Goal: Task Accomplishment & Management: Manage account settings

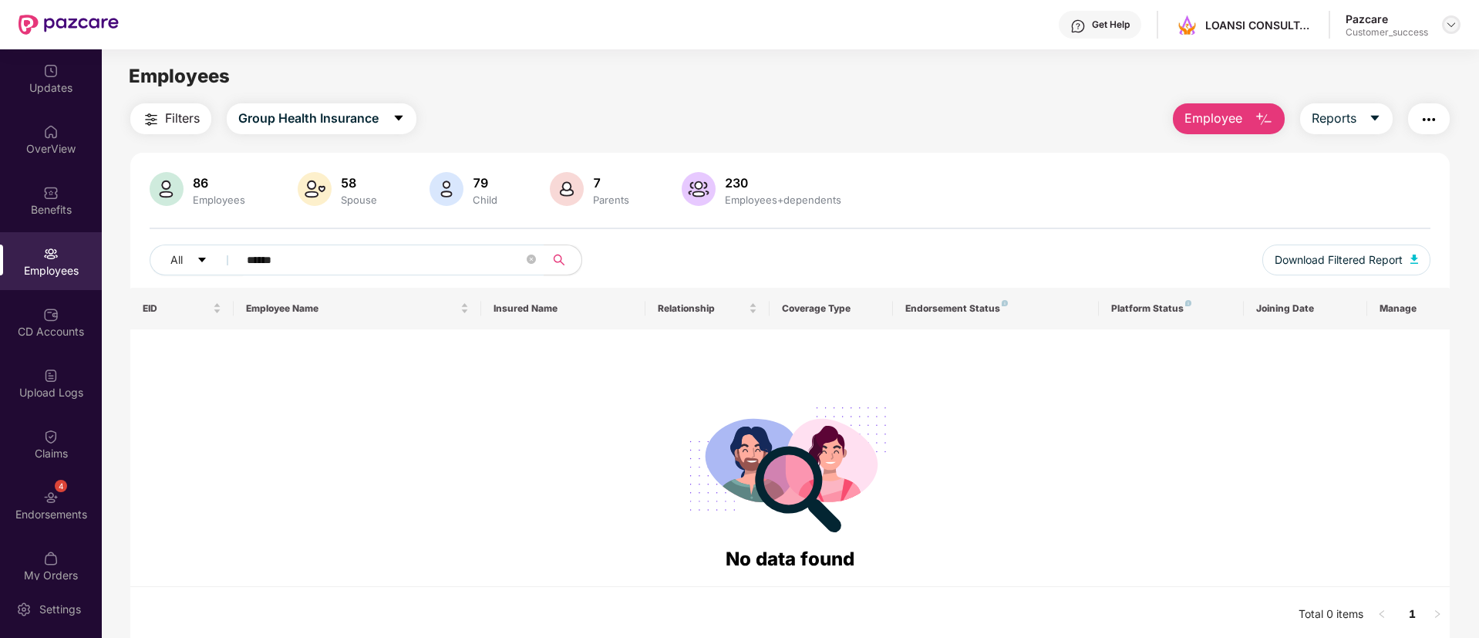
click at [1449, 22] on img at bounding box center [1451, 25] width 12 height 12
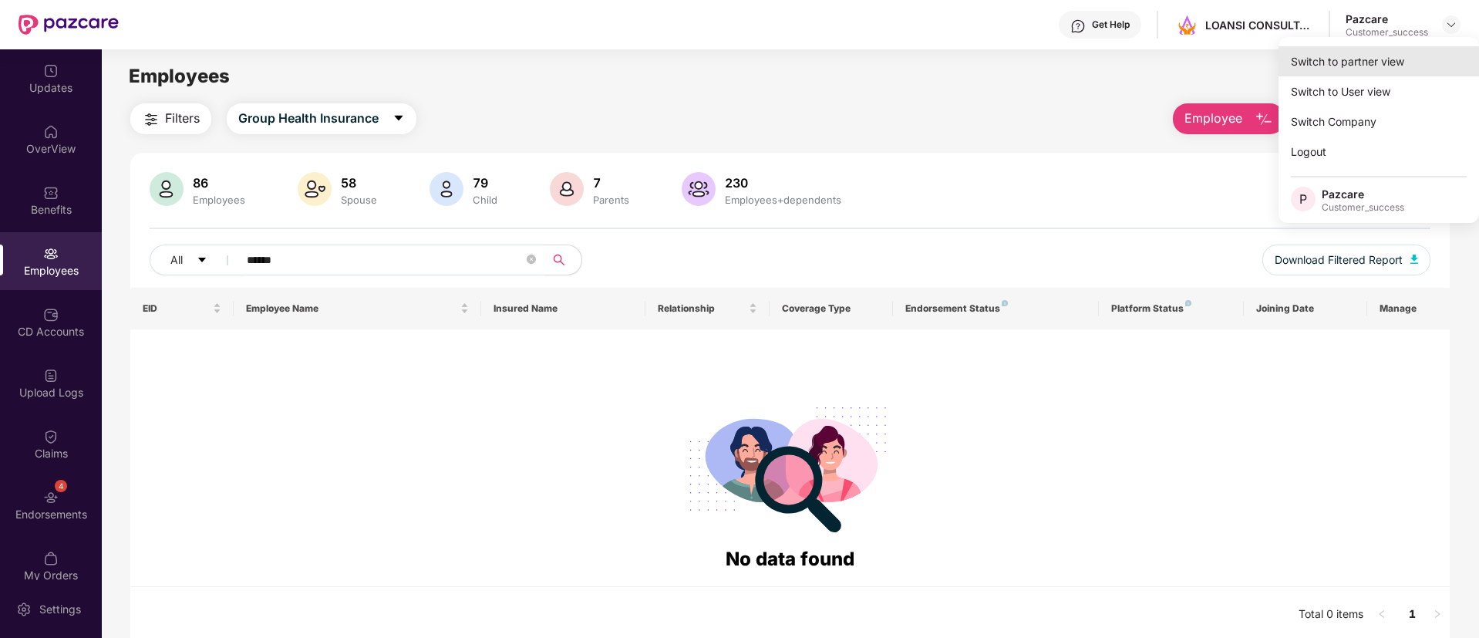
click at [1375, 57] on div "Switch to partner view" at bounding box center [1379, 61] width 201 height 30
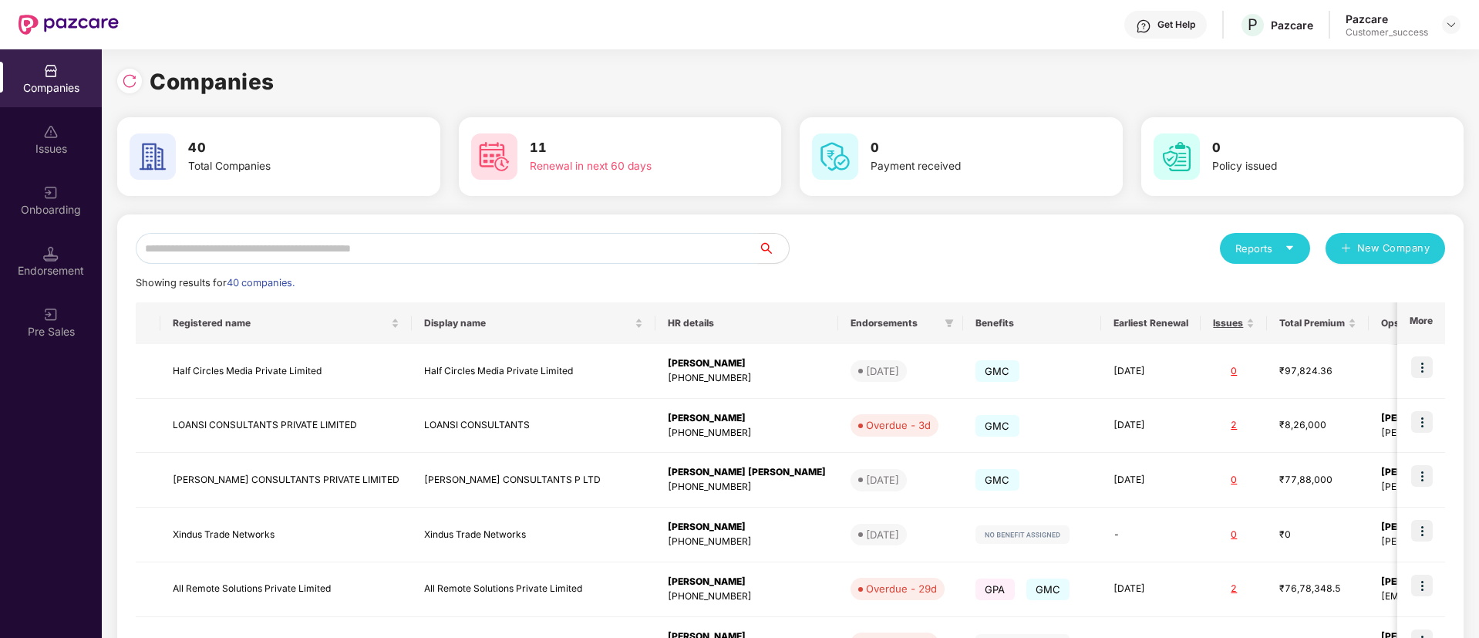
drag, startPoint x: 515, startPoint y: 228, endPoint x: 541, endPoint y: 261, distance: 42.3
click at [541, 261] on div "Reports New Company Showing results for 40 companies. Registered name Display n…" at bounding box center [790, 588] width 1347 height 749
click at [541, 261] on input "text" at bounding box center [447, 248] width 622 height 31
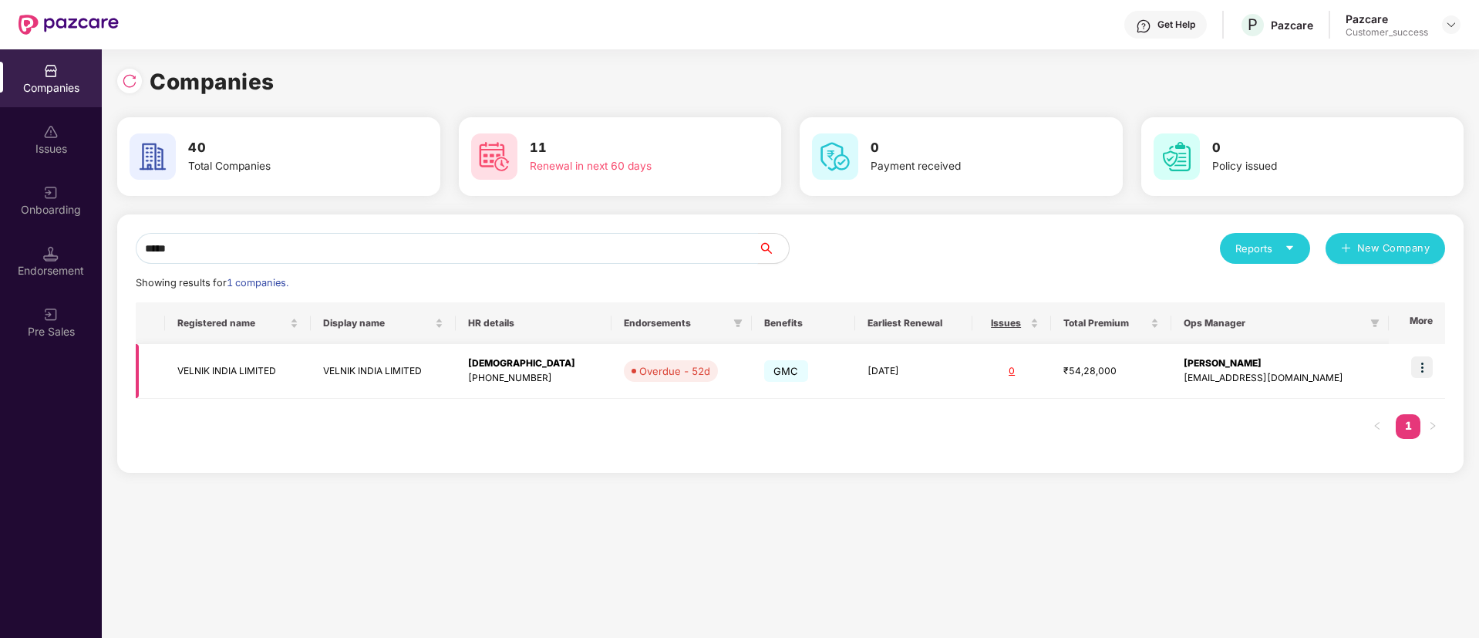
type input "*****"
click at [1420, 364] on img at bounding box center [1422, 367] width 22 height 22
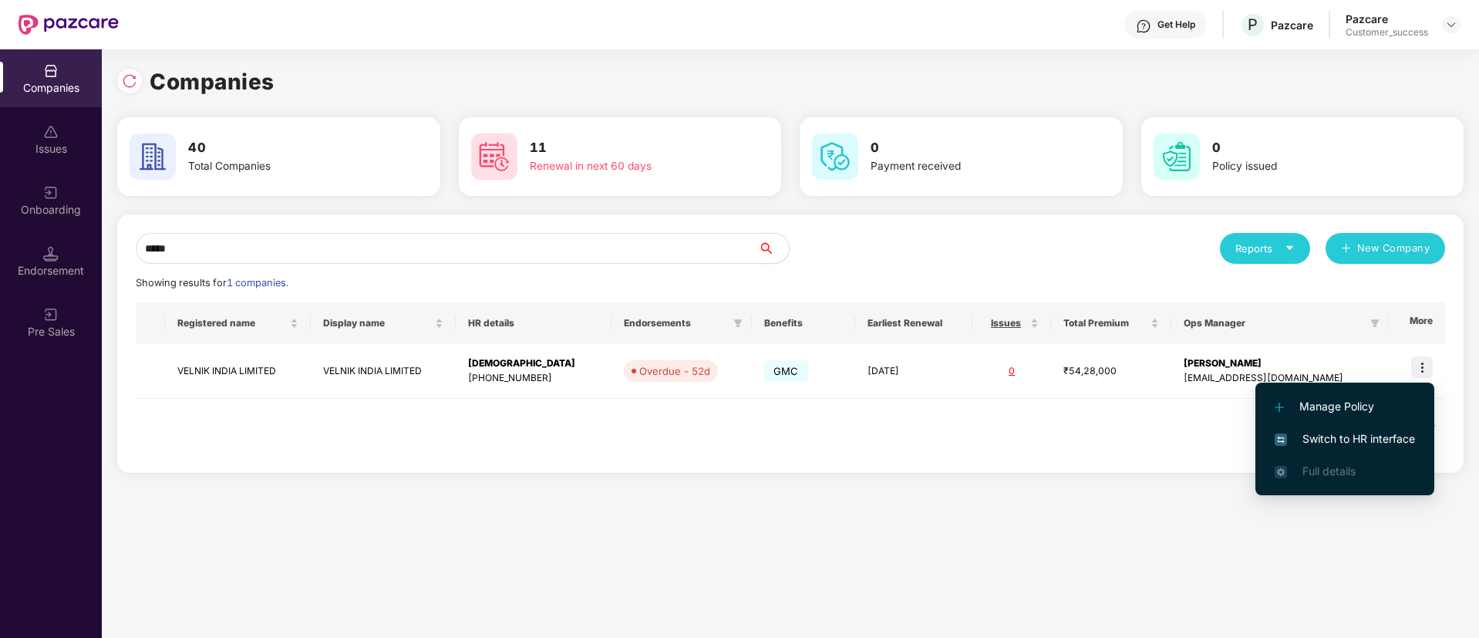
click at [1368, 439] on span "Switch to HR interface" at bounding box center [1345, 438] width 140 height 17
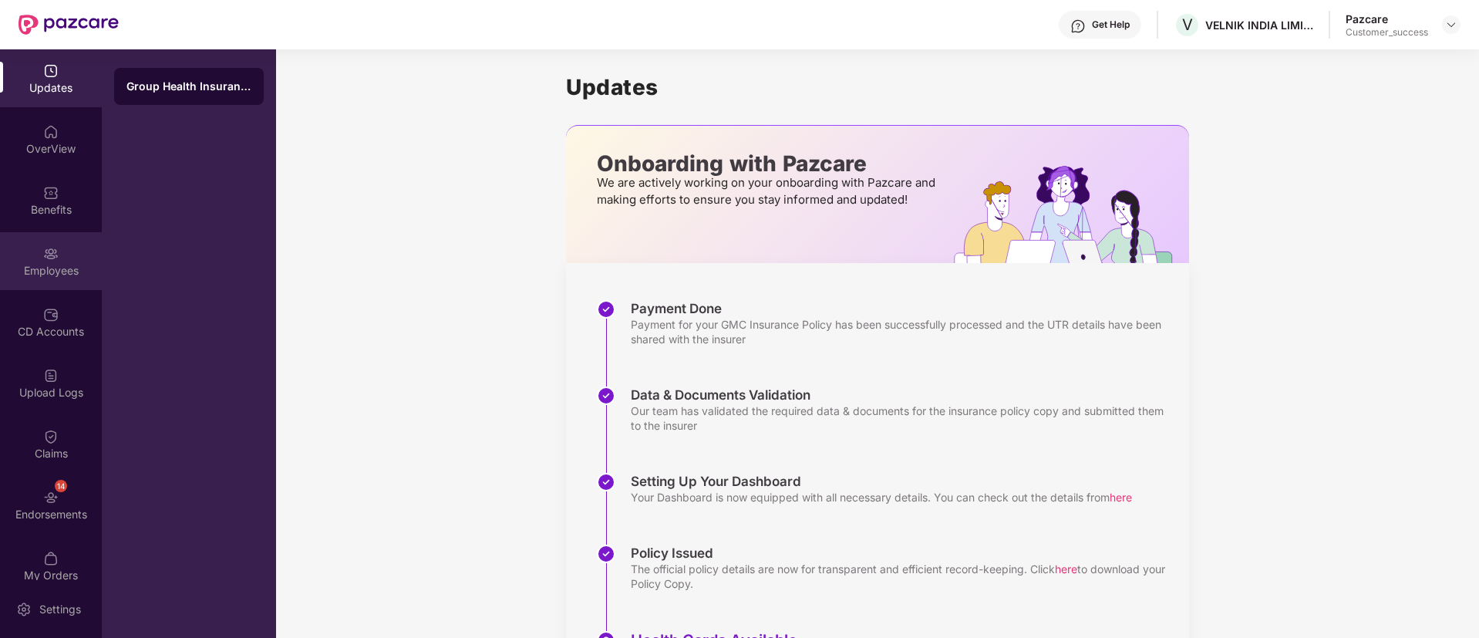
click at [37, 286] on div "Employees" at bounding box center [51, 261] width 102 height 58
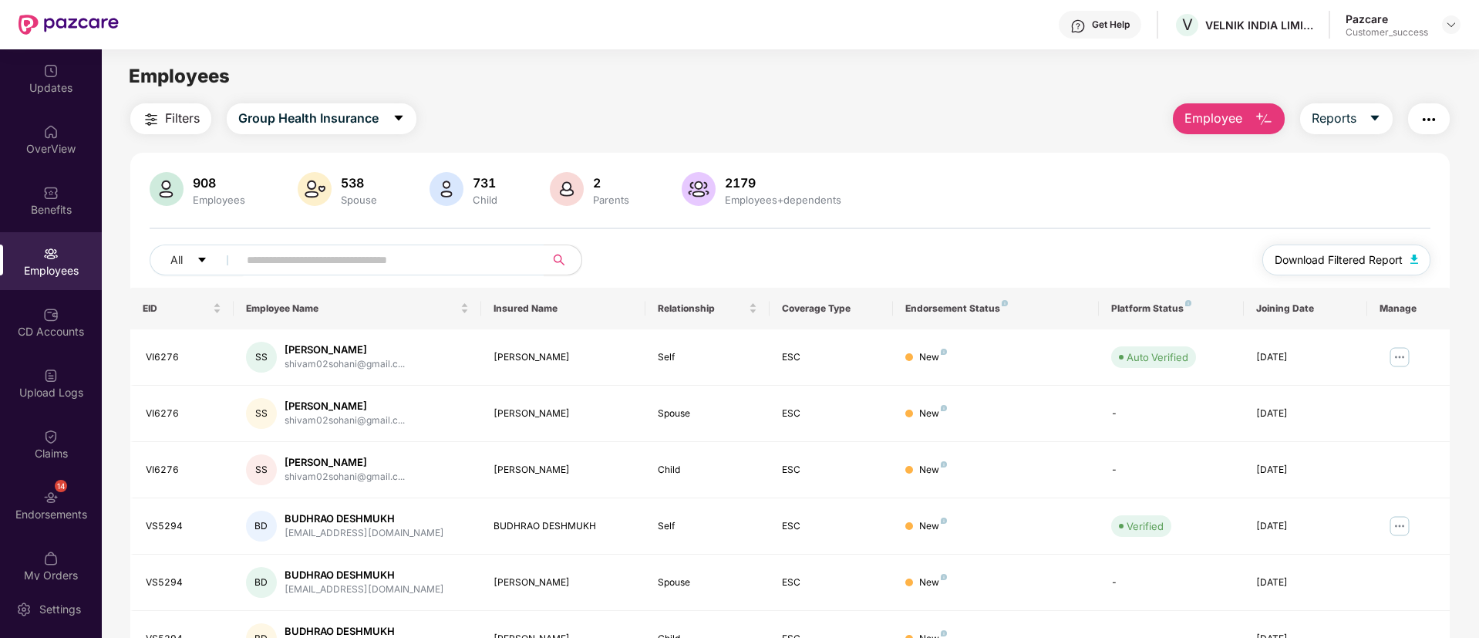
click at [1350, 258] on span "Download Filtered Report" at bounding box center [1339, 259] width 128 height 17
click at [1042, 58] on main "Employees Filters Group Health Insurance Employee Reports 908 Employees 538 Spo…" at bounding box center [790, 368] width 1377 height 638
click at [1449, 32] on div at bounding box center [1451, 24] width 19 height 19
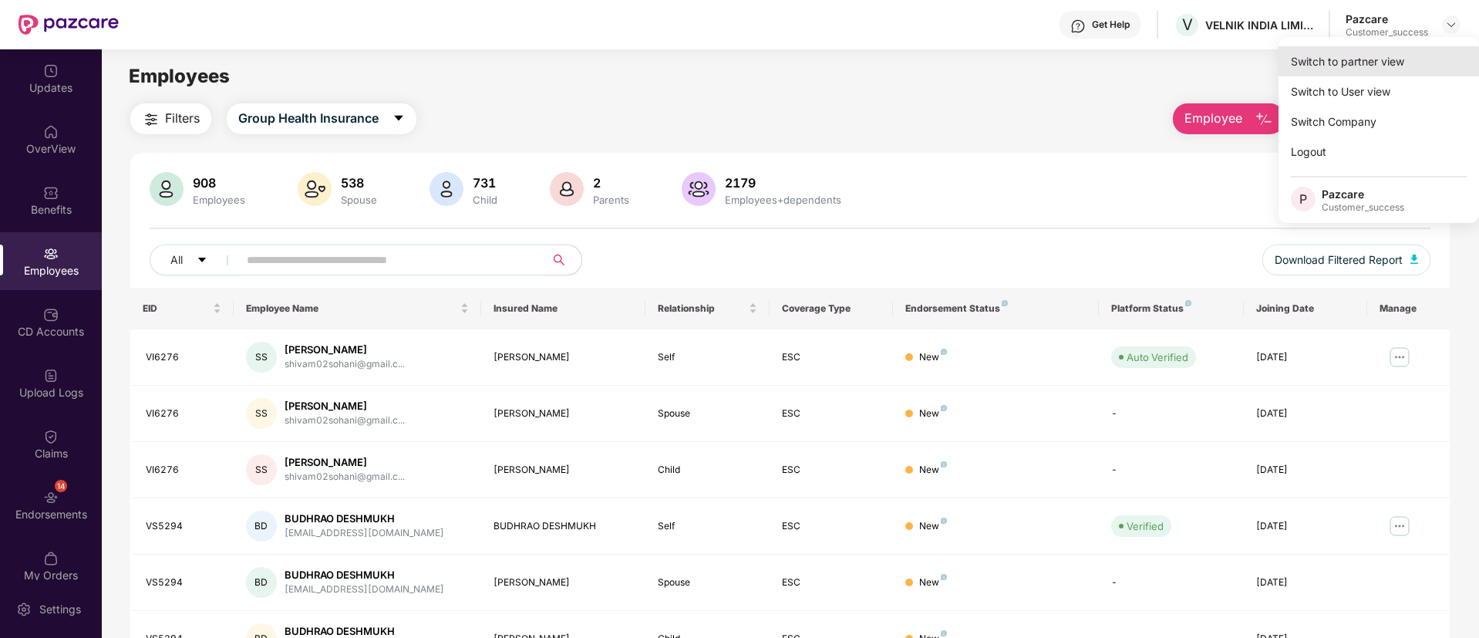
click at [1364, 55] on div "Switch to partner view" at bounding box center [1379, 61] width 201 height 30
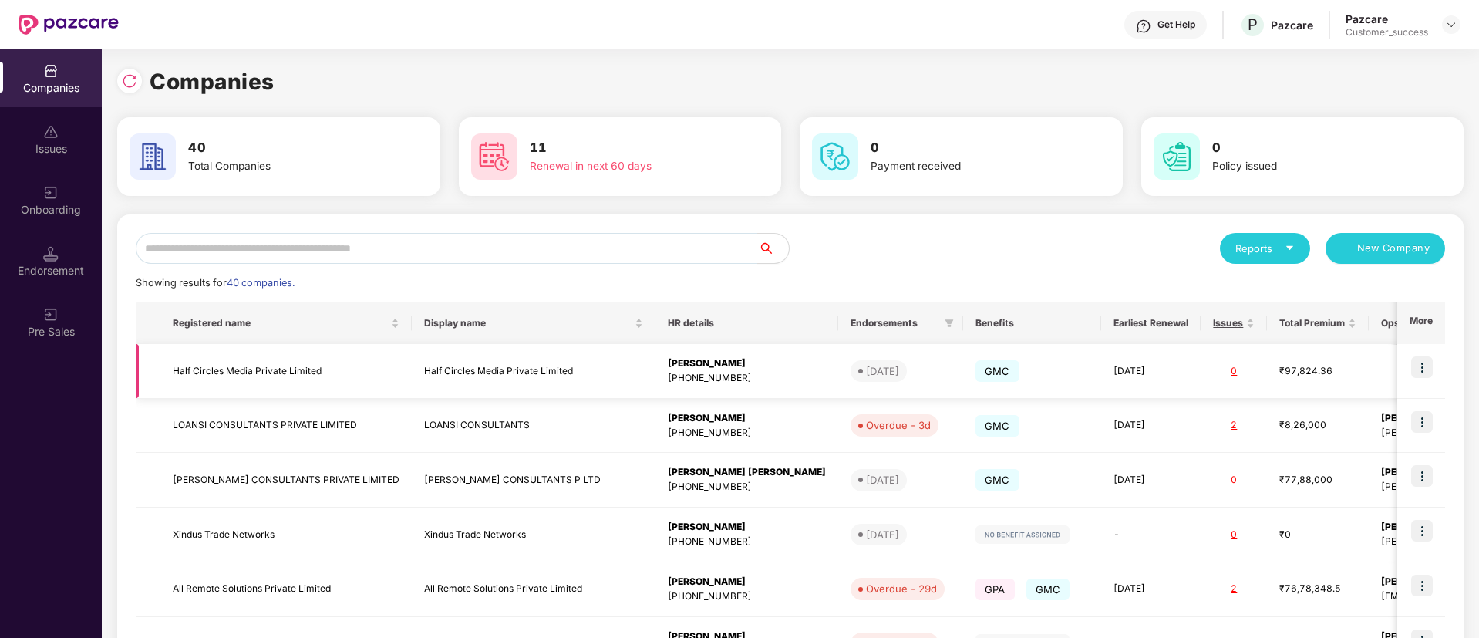
click at [1426, 366] on img at bounding box center [1422, 367] width 22 height 22
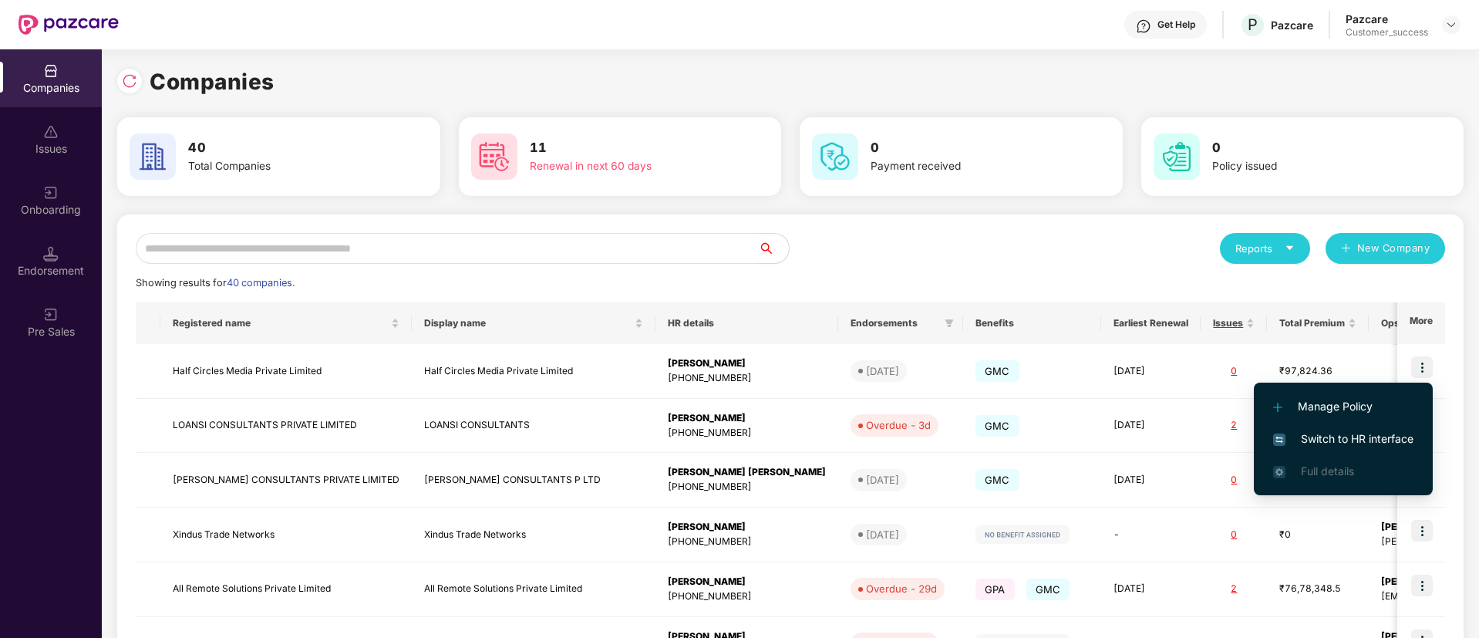
click at [1347, 435] on span "Switch to HR interface" at bounding box center [1343, 438] width 140 height 17
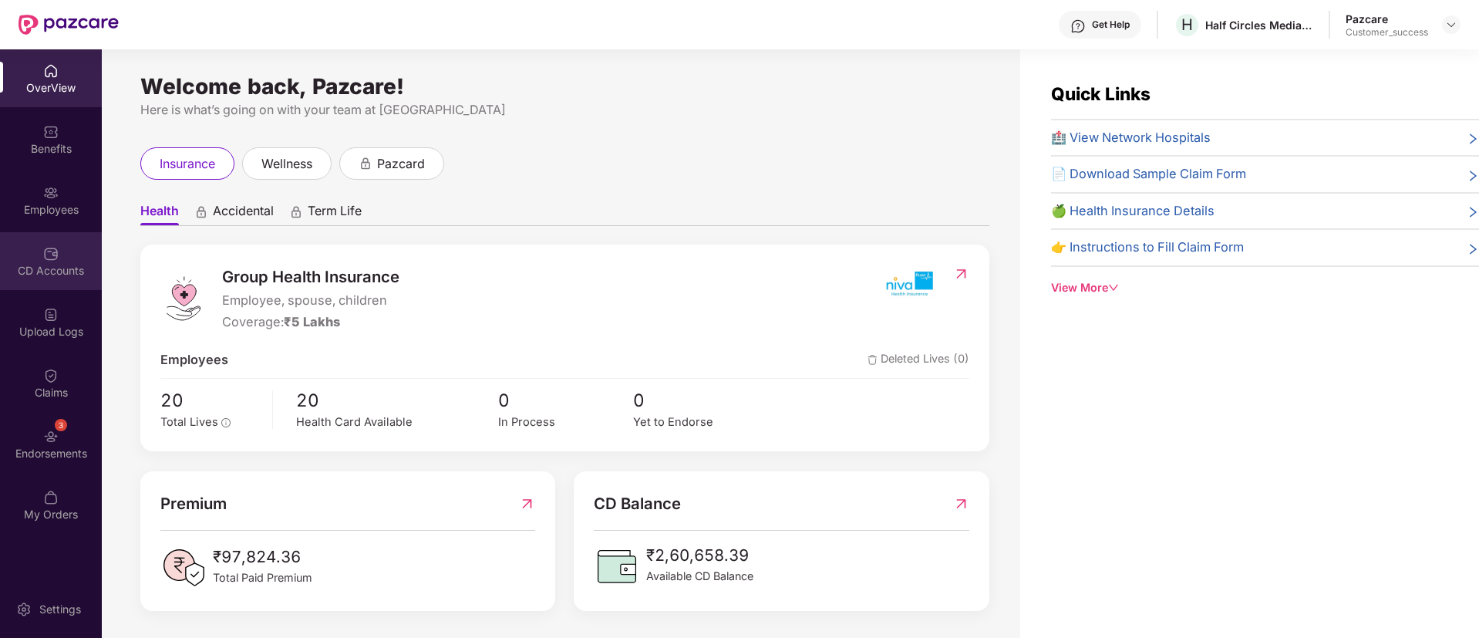
click at [53, 260] on img at bounding box center [50, 253] width 15 height 15
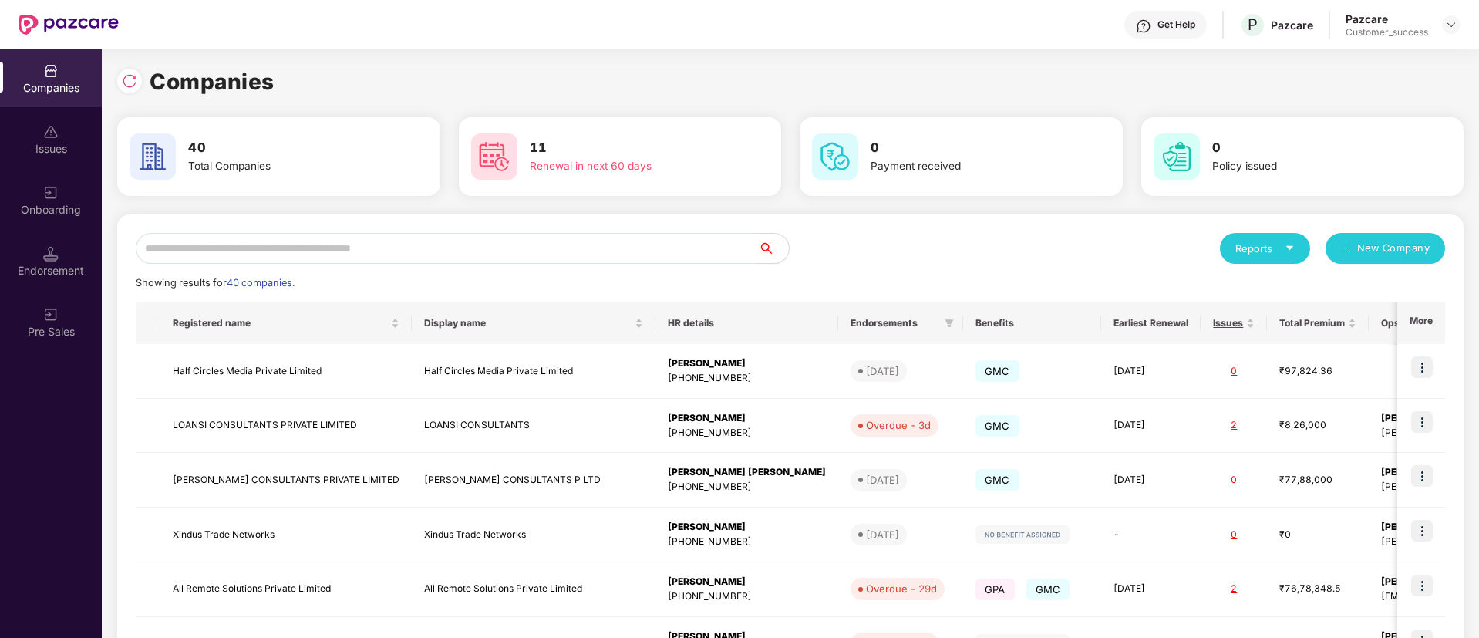
click at [434, 241] on input "text" at bounding box center [447, 248] width 622 height 31
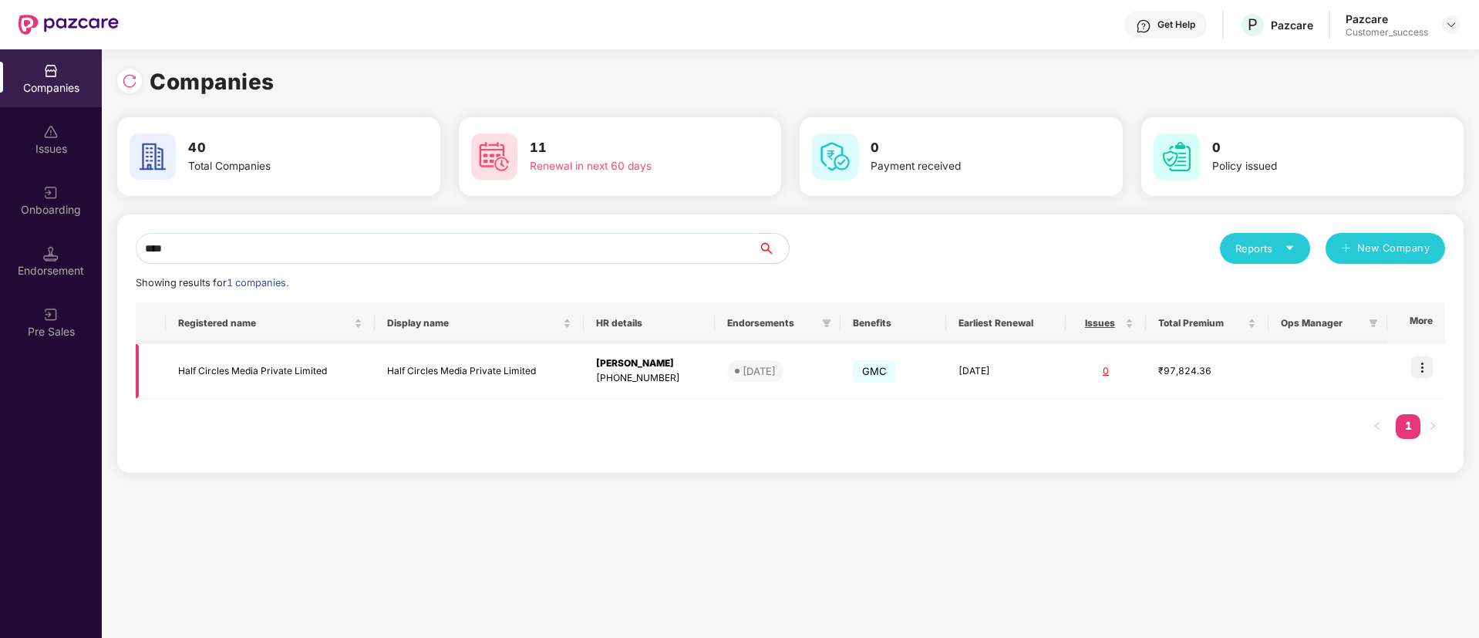
type input "****"
click at [430, 375] on td "Half Circles Media Private Limited" at bounding box center [479, 371] width 209 height 55
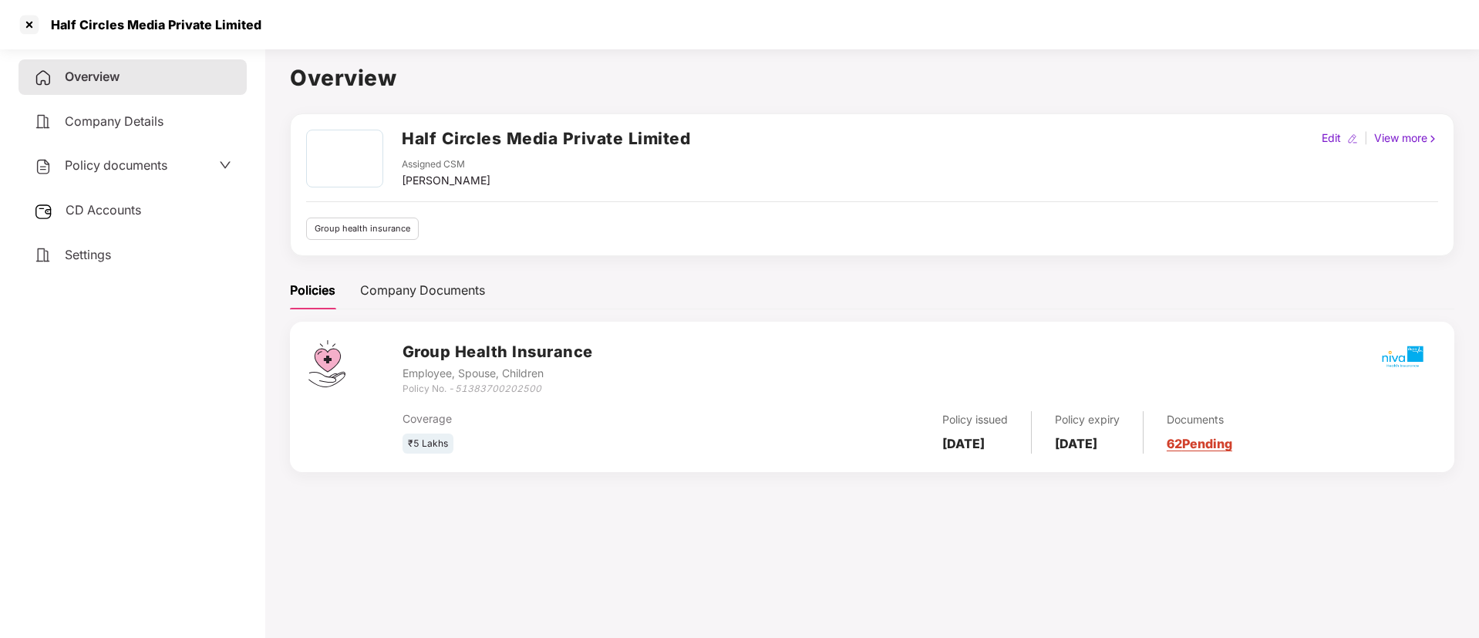
click at [86, 213] on span "CD Accounts" at bounding box center [104, 209] width 76 height 15
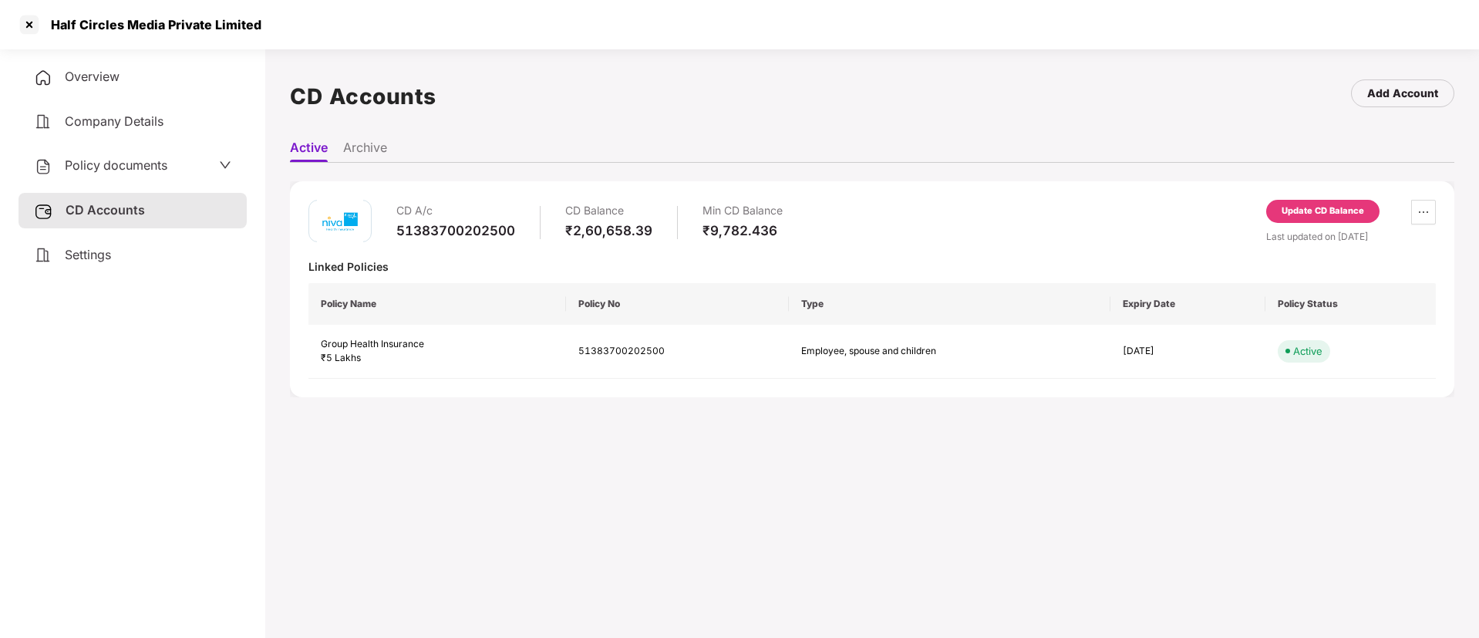
click at [1323, 204] on div "Update CD Balance" at bounding box center [1323, 211] width 83 height 14
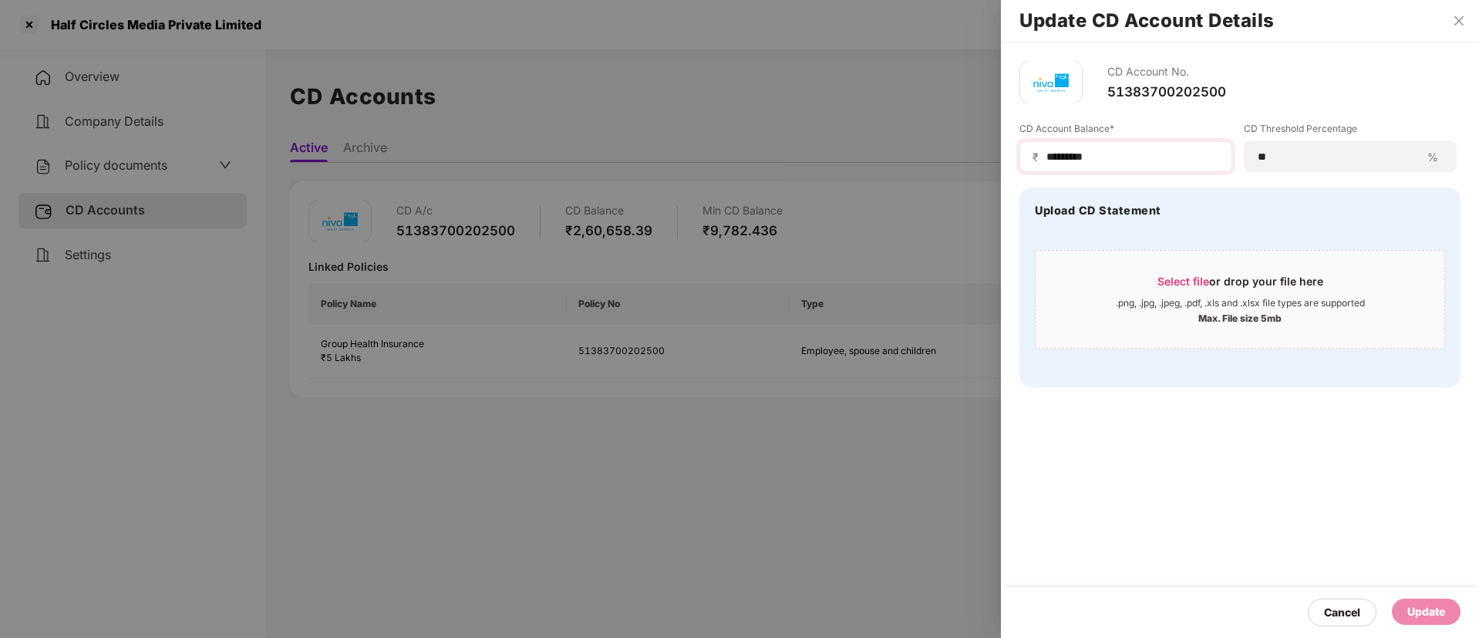
click at [1132, 141] on div "₹ *********" at bounding box center [1126, 156] width 213 height 31
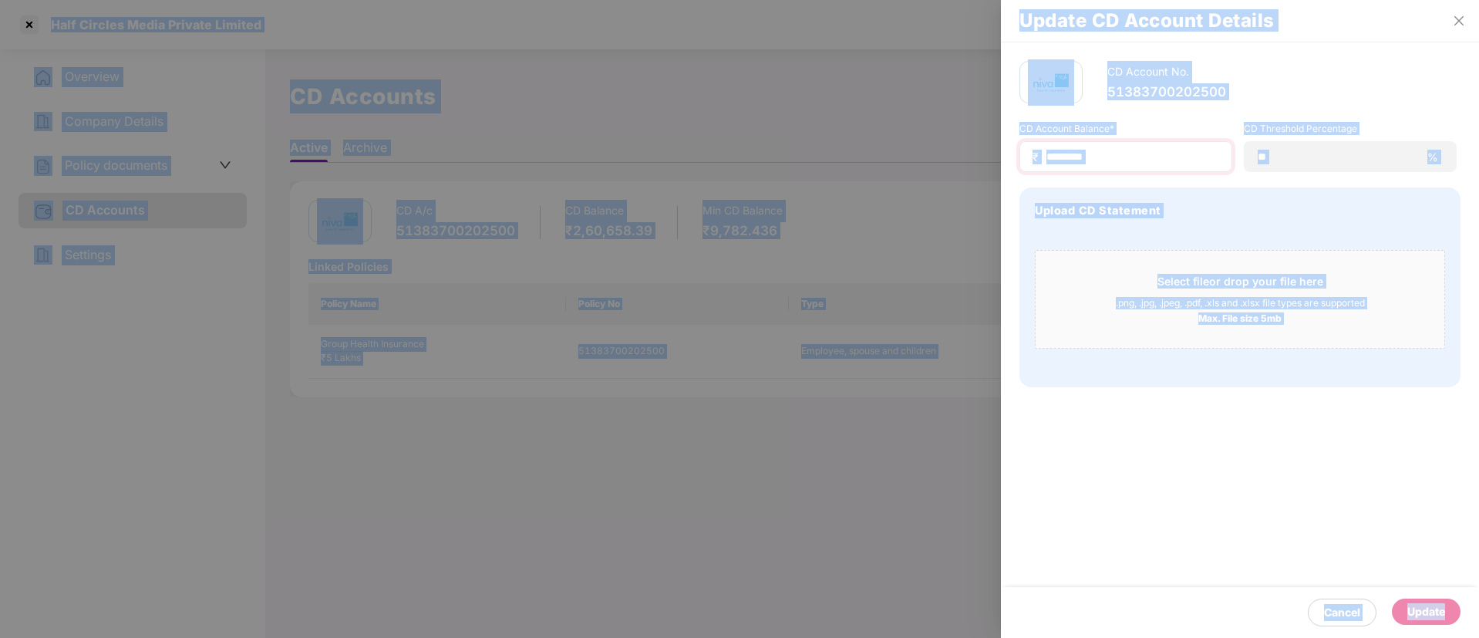
click at [1076, 163] on input "*********" at bounding box center [1132, 157] width 174 height 16
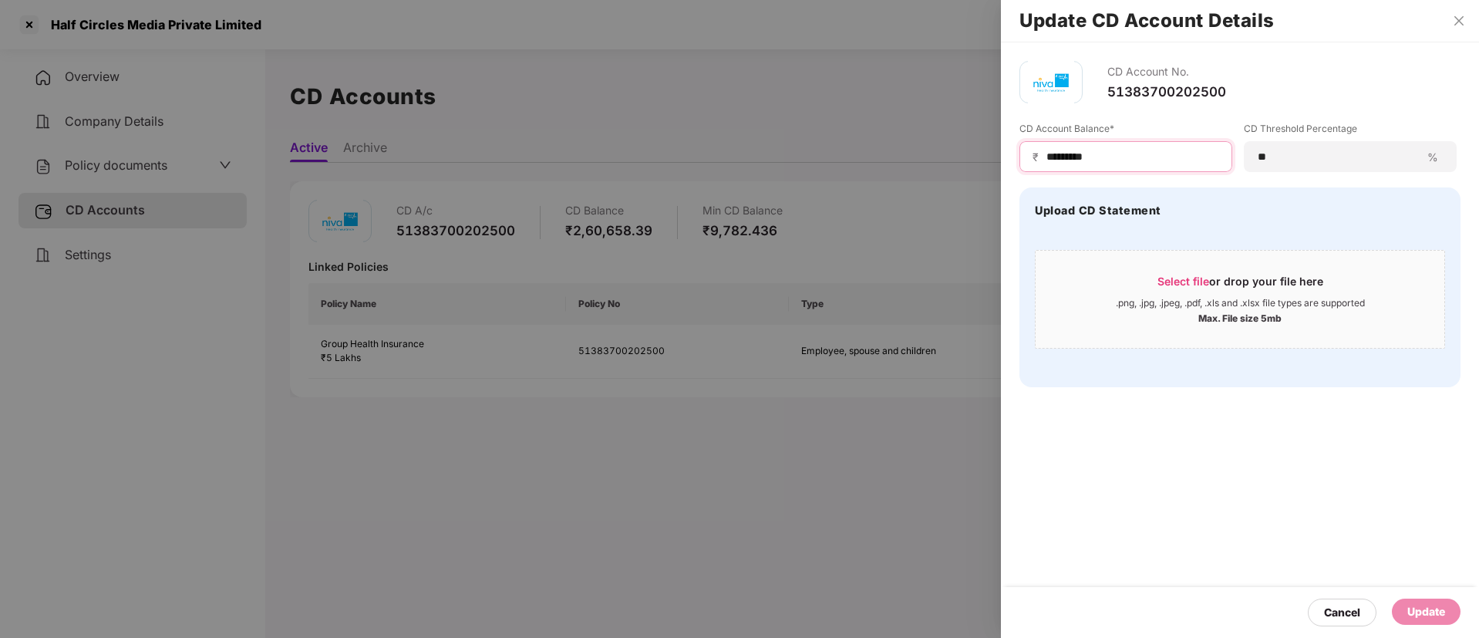
click at [1076, 163] on input "*********" at bounding box center [1132, 157] width 174 height 16
type input "*"
click at [1410, 603] on div "Update" at bounding box center [1427, 611] width 38 height 17
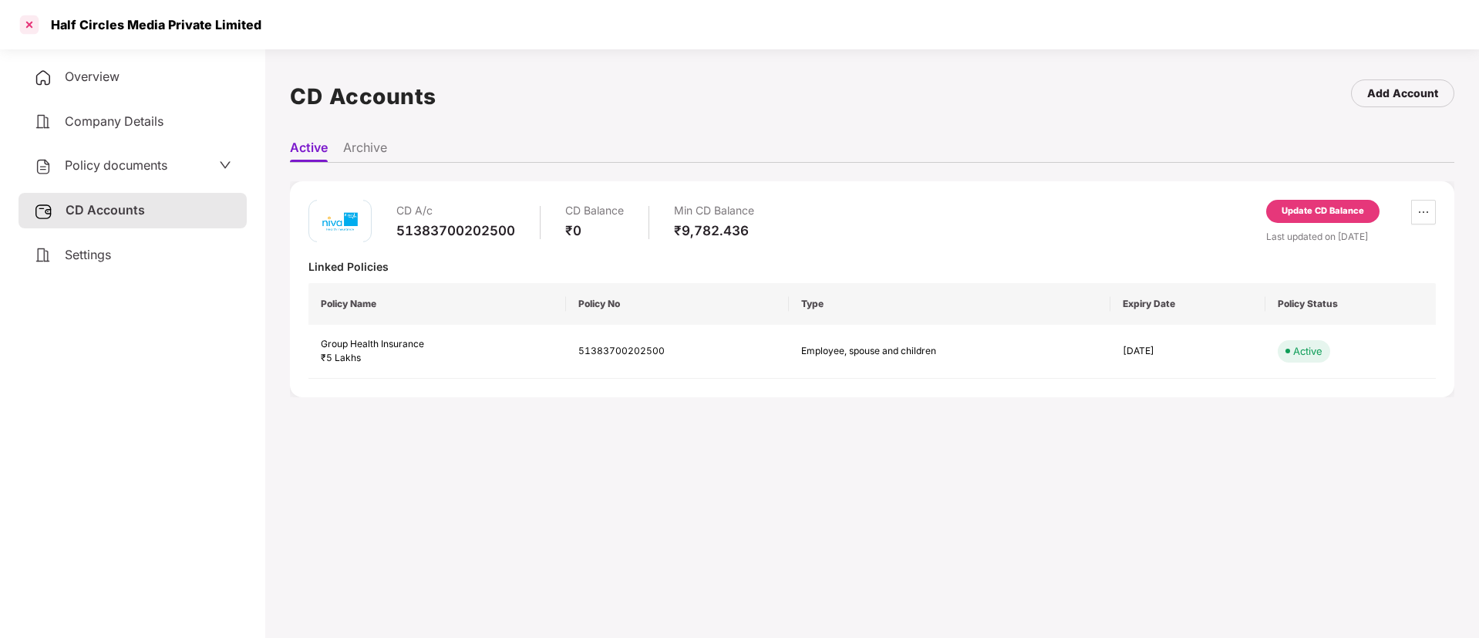
click at [31, 29] on div at bounding box center [29, 24] width 25 height 25
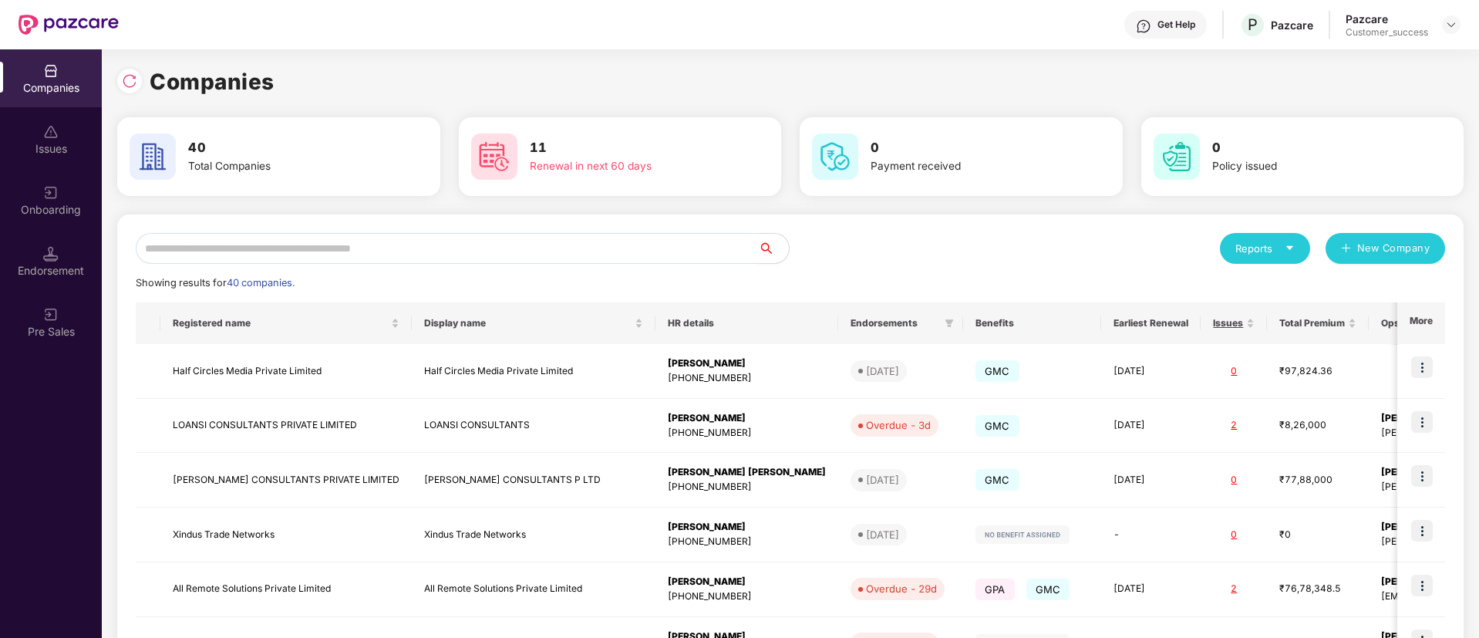
click at [300, 242] on input "text" at bounding box center [447, 248] width 622 height 31
click at [300, 242] on input "*" at bounding box center [447, 248] width 622 height 31
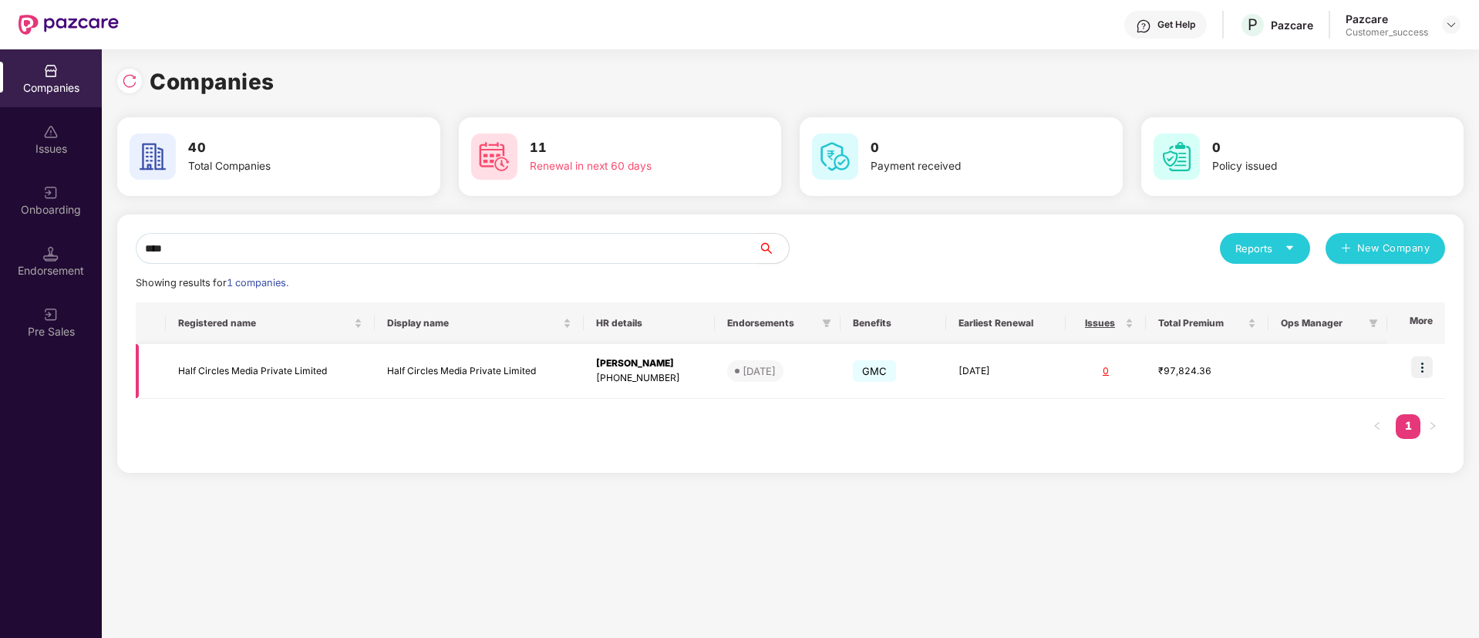
type input "****"
click at [321, 373] on td "Half Circles Media Private Limited" at bounding box center [270, 371] width 209 height 55
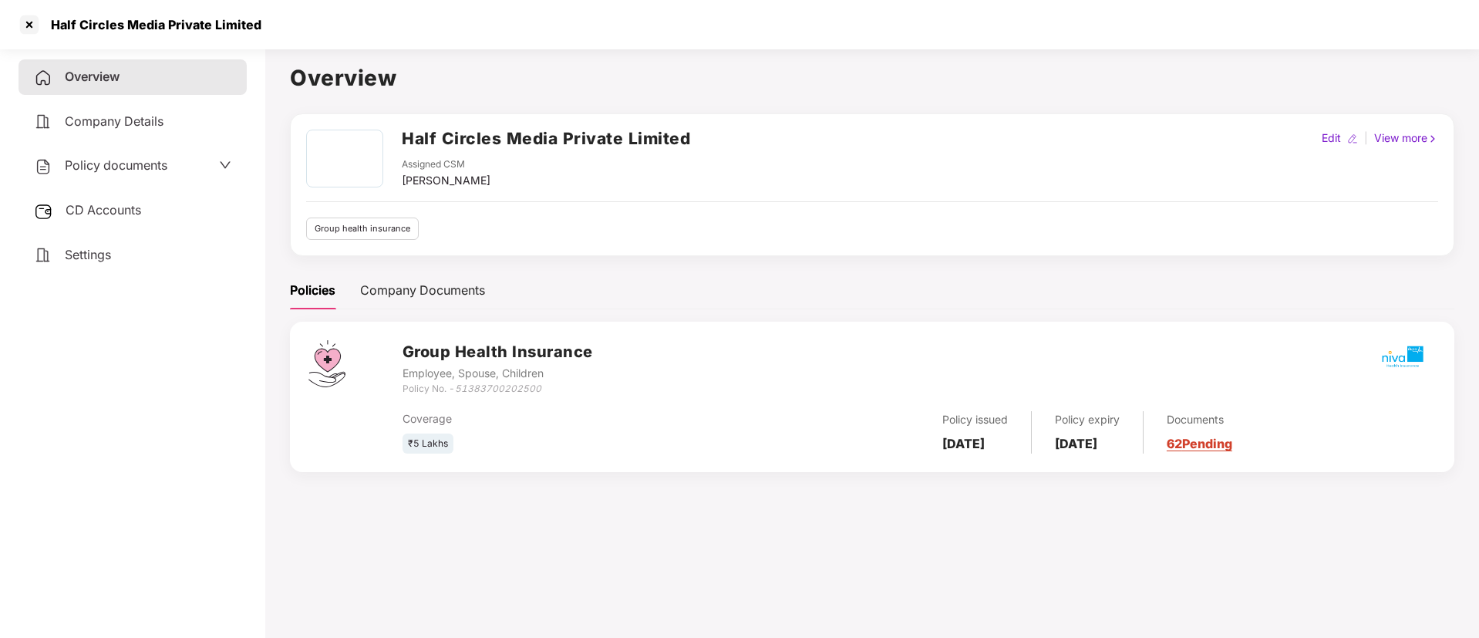
click at [121, 170] on span "Policy documents" at bounding box center [116, 164] width 103 height 15
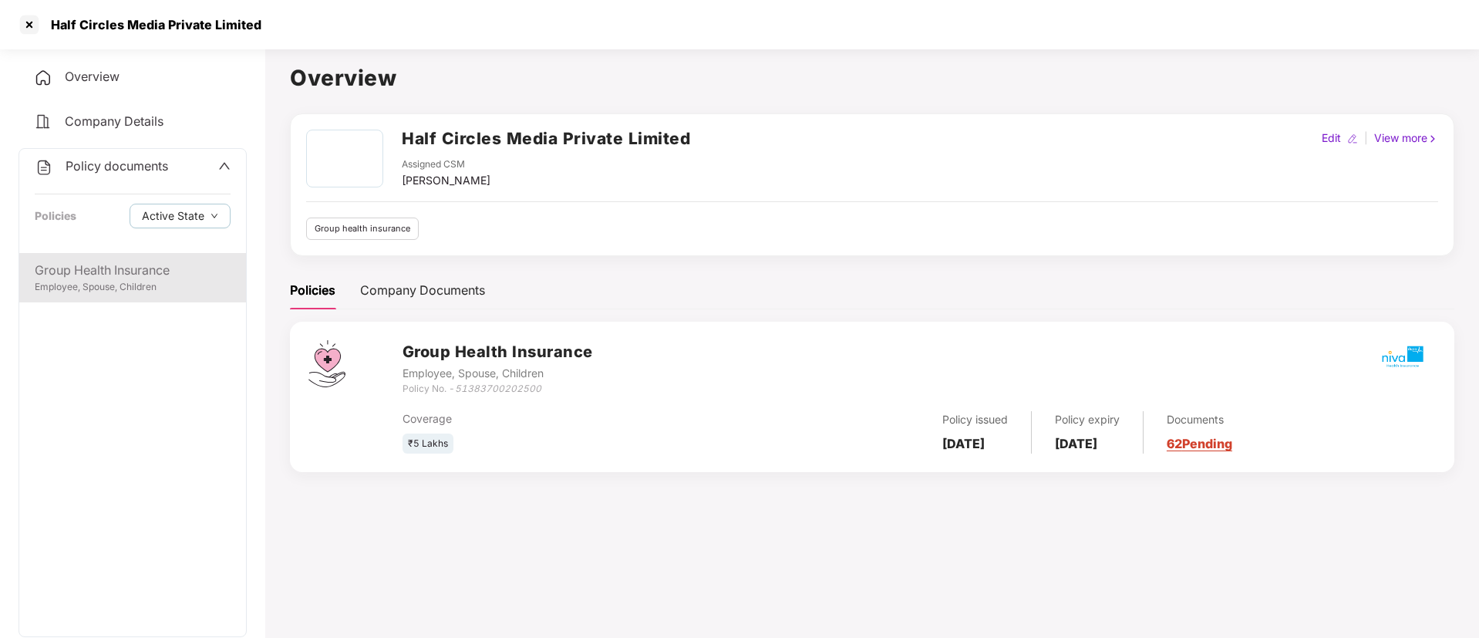
click at [143, 272] on div "Group Health Insurance" at bounding box center [133, 270] width 196 height 19
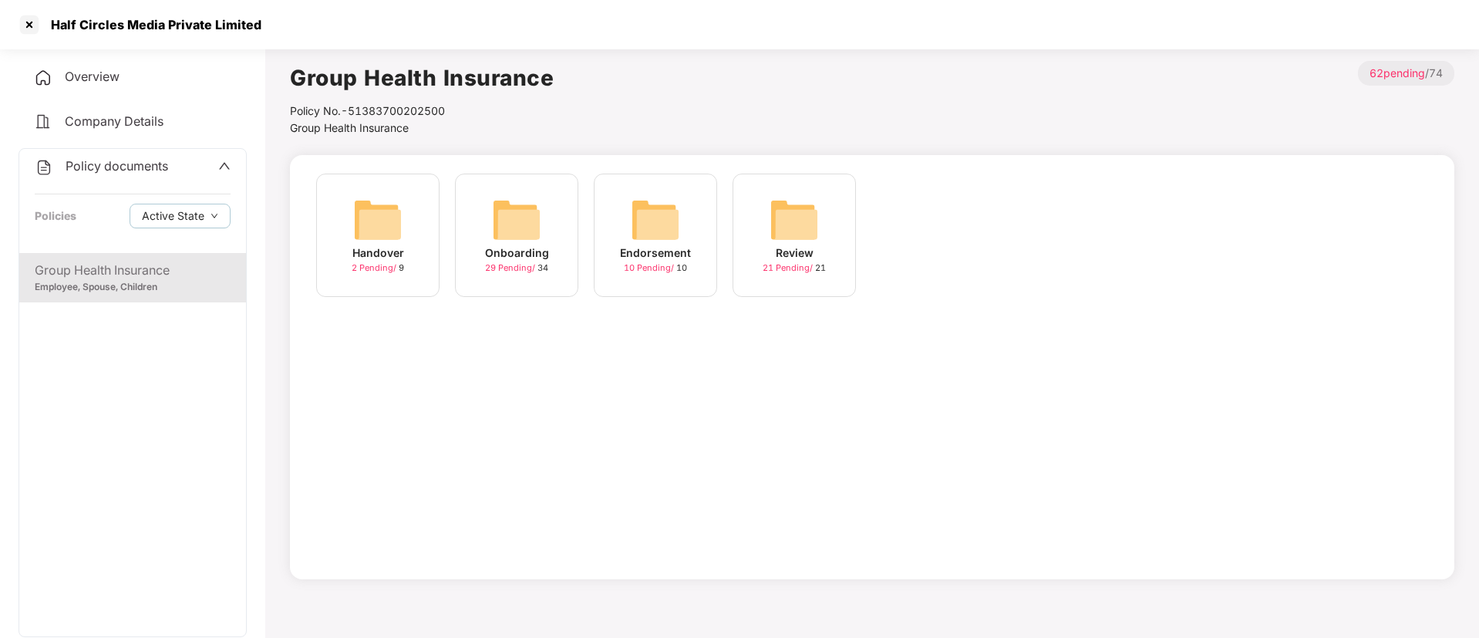
click at [393, 249] on div "Handover" at bounding box center [378, 252] width 52 height 17
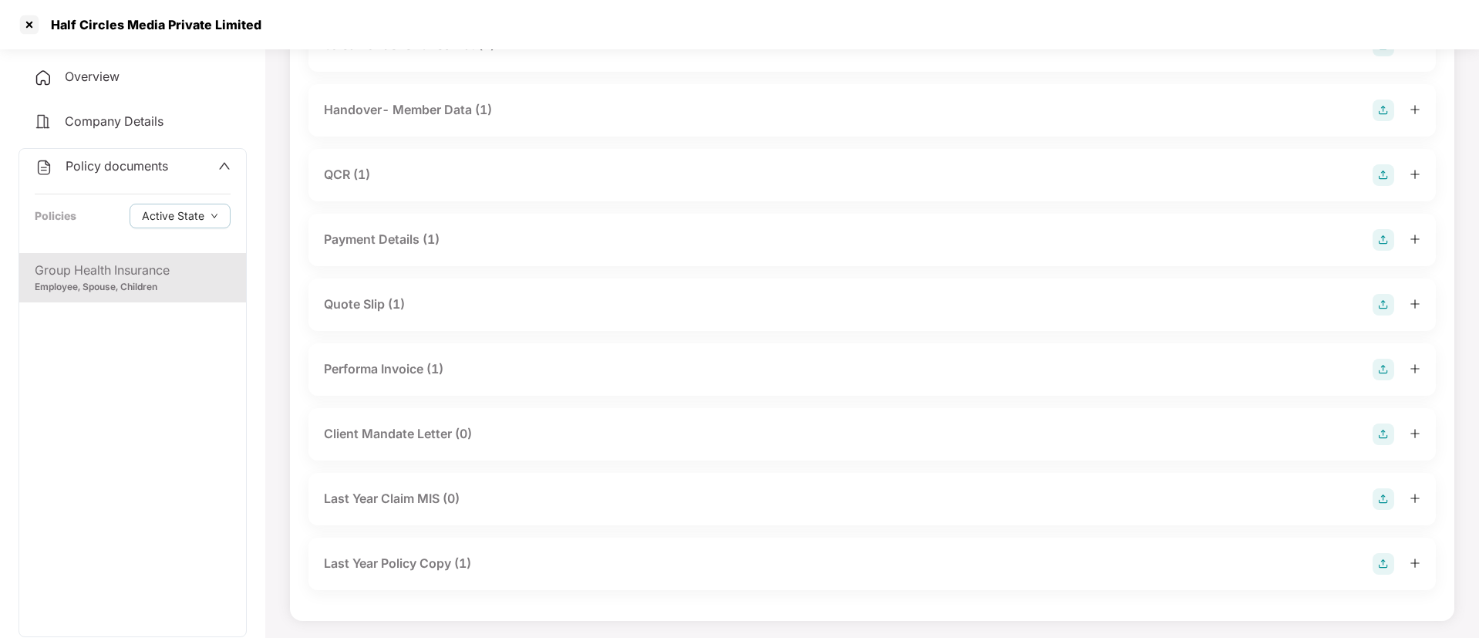
scroll to position [156, 0]
click at [171, 282] on div "Employee, Spouse, Children" at bounding box center [133, 287] width 196 height 15
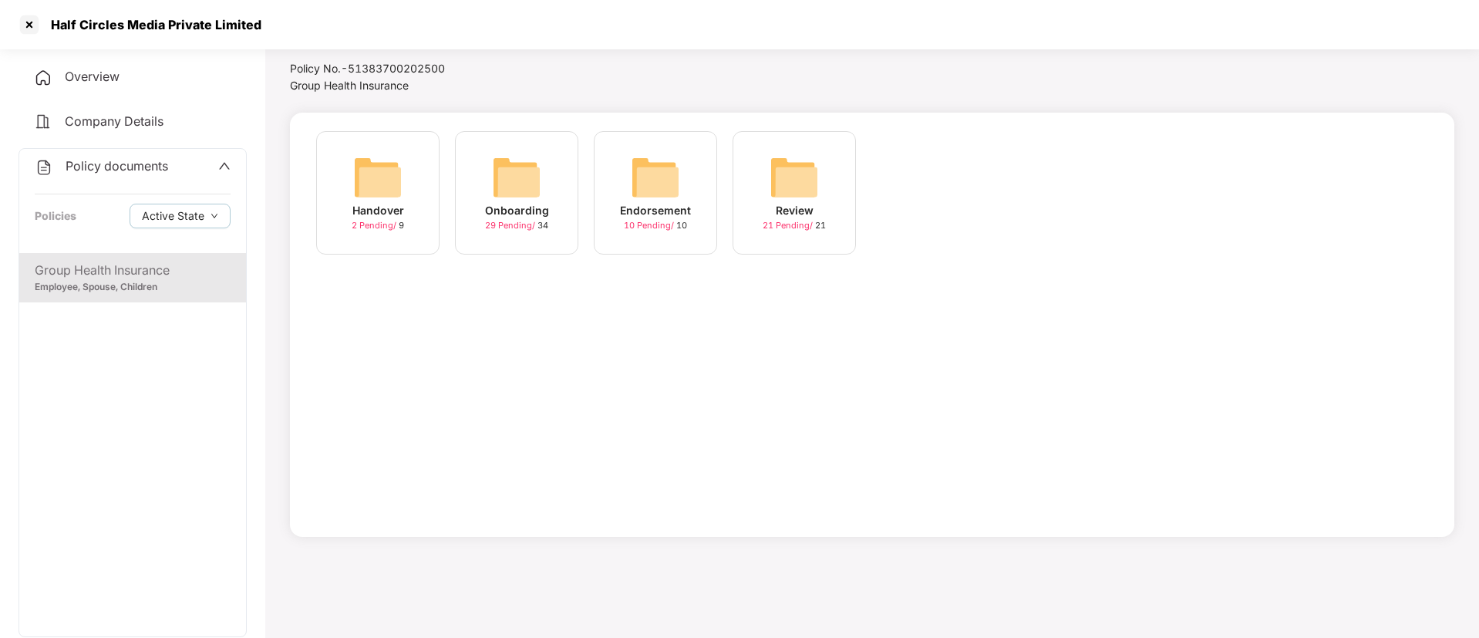
click at [499, 164] on img at bounding box center [516, 177] width 49 height 49
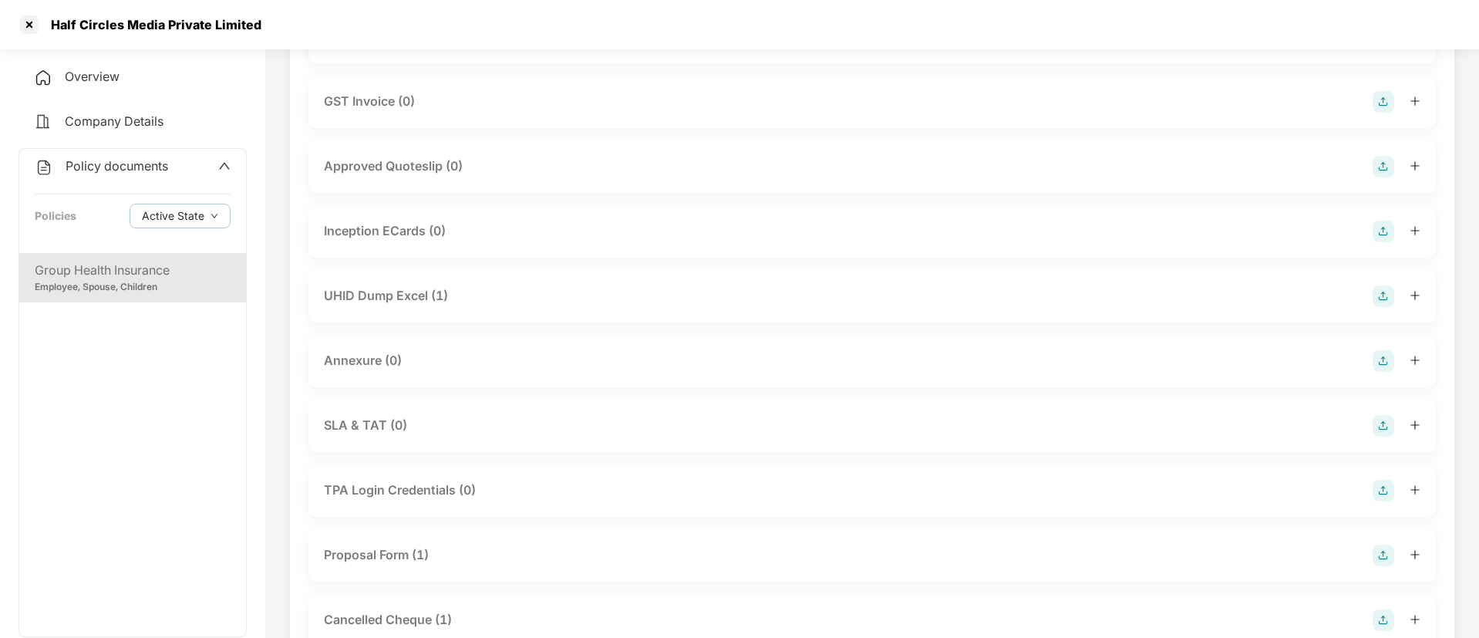
scroll to position [555, 0]
click at [21, 25] on div at bounding box center [29, 24] width 25 height 25
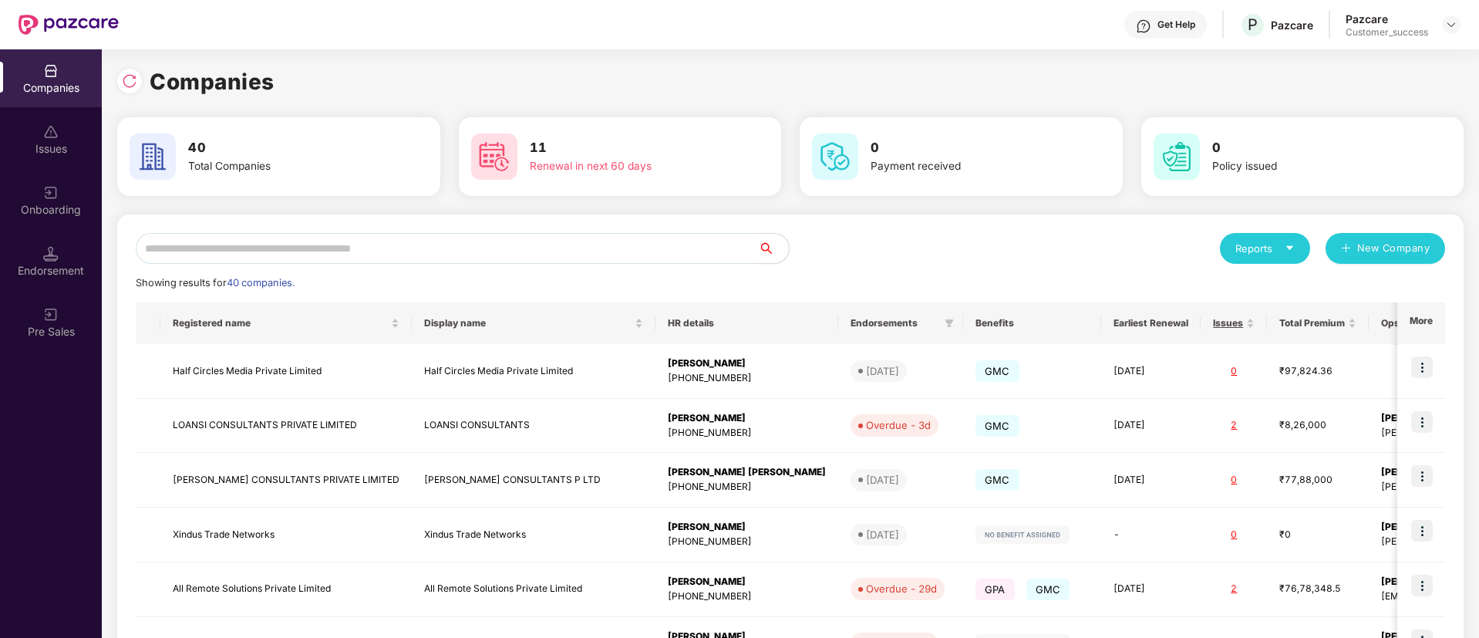
scroll to position [0, 0]
click at [338, 255] on input "text" at bounding box center [447, 248] width 622 height 31
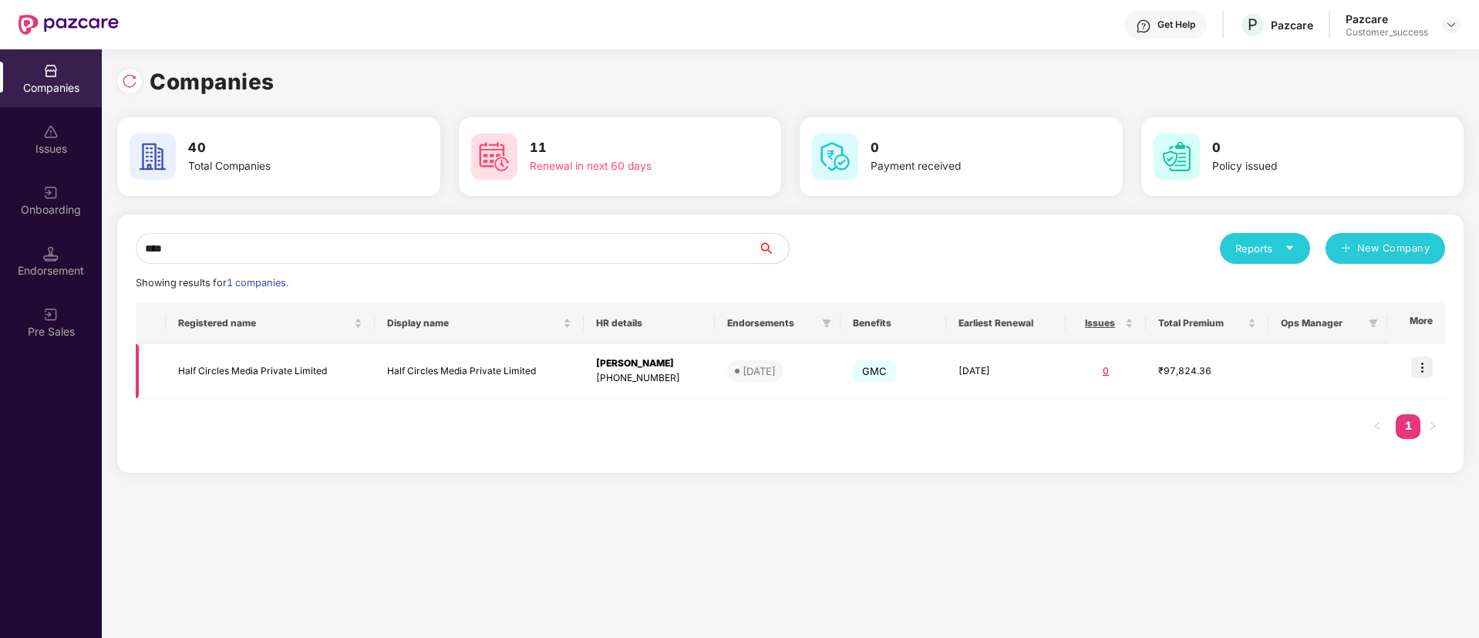
type input "****"
click at [369, 365] on td "Half Circles Media Private Limited" at bounding box center [270, 371] width 209 height 55
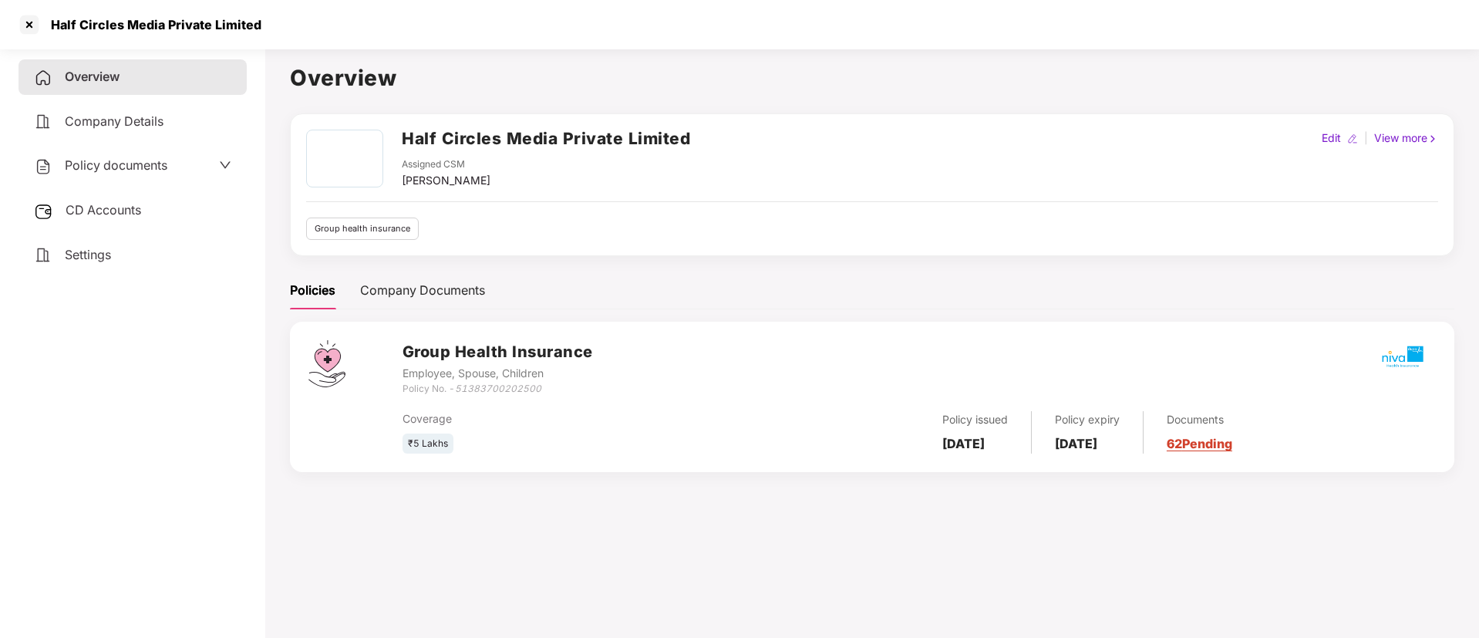
click at [489, 137] on h2 "Half Circles Media Private Limited" at bounding box center [546, 138] width 288 height 25
copy h2 "Half Circles Media Private Limited"
click at [489, 137] on h2 "Half Circles Media Private Limited" at bounding box center [546, 138] width 288 height 25
copy h2 "Half Circles Media Private Limited"
